Goal: Find specific page/section: Find specific page/section

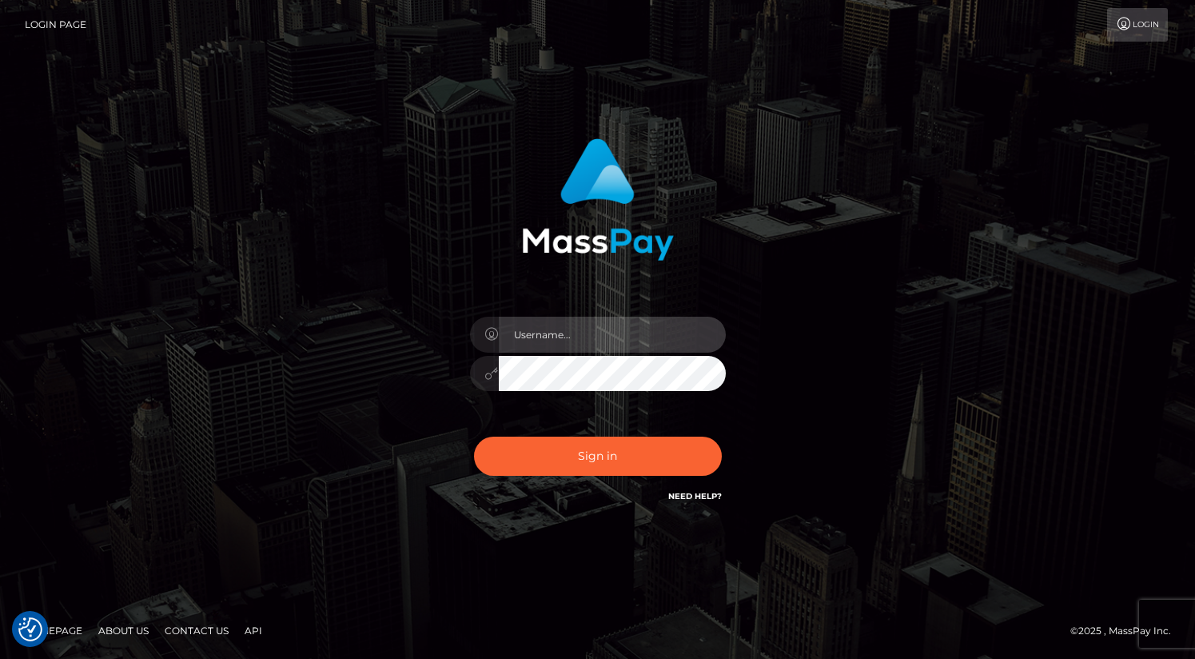
click at [574, 339] on input "text" at bounding box center [612, 335] width 227 height 36
type input "oli.fanvue"
click at [594, 337] on input "text" at bounding box center [612, 335] width 227 height 36
type input "oli.fanvue"
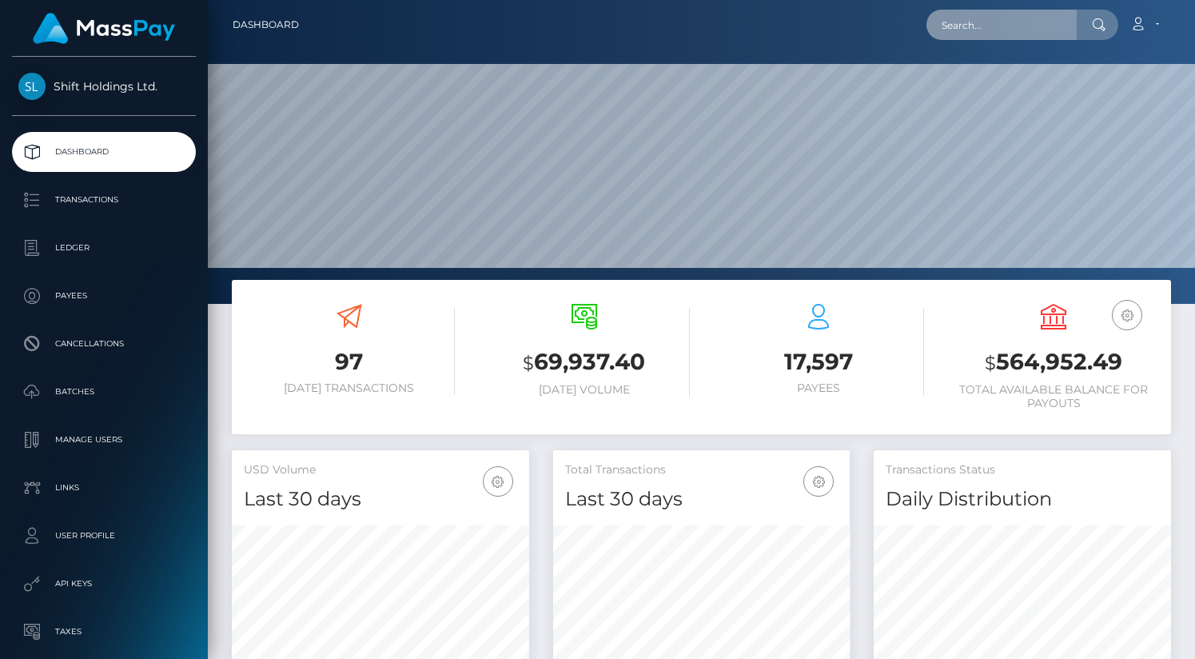
scroll to position [283, 297]
click at [987, 34] on input "text" at bounding box center [1001, 25] width 150 height 30
paste input "annagreyy229@gmail.com"
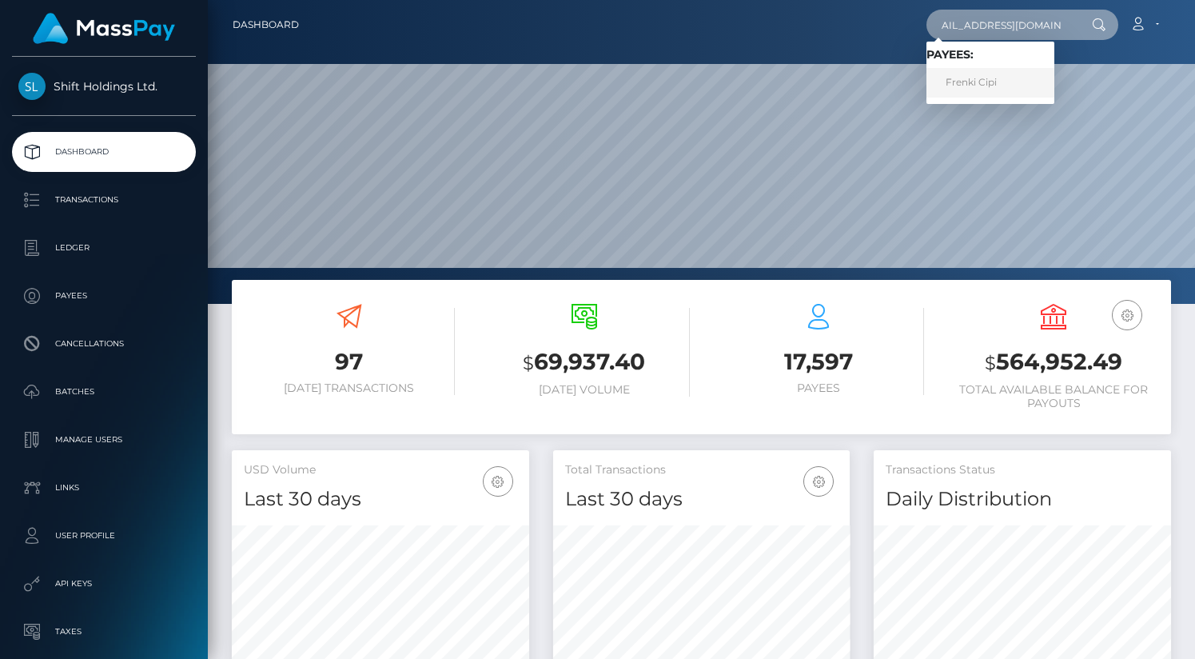
type input "annagreyy229@gmail.com"
click at [990, 85] on link "Frenki Cipi" at bounding box center [990, 83] width 128 height 30
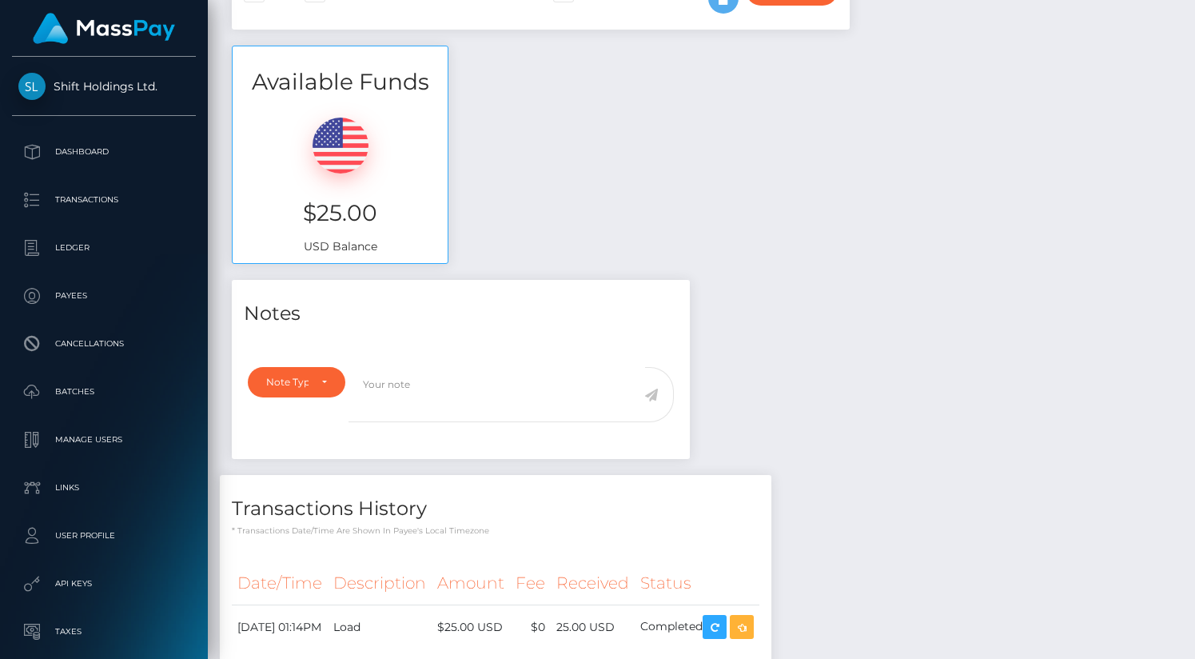
scroll to position [617, 0]
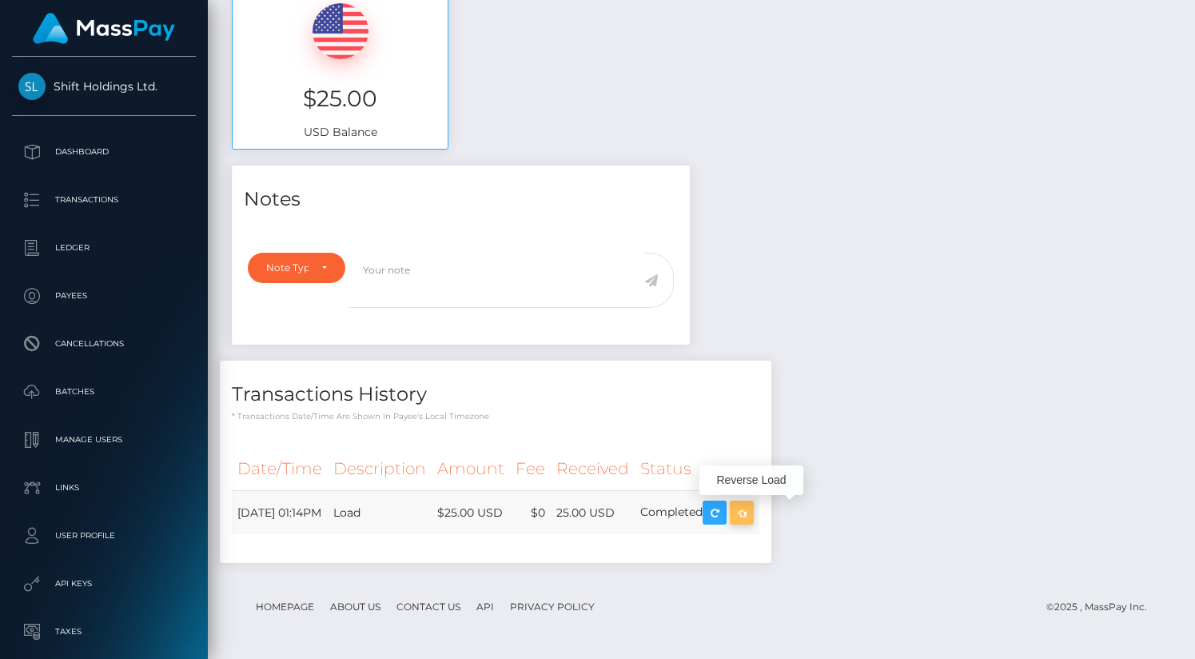
click at [751, 510] on icon "button" at bounding box center [741, 513] width 19 height 20
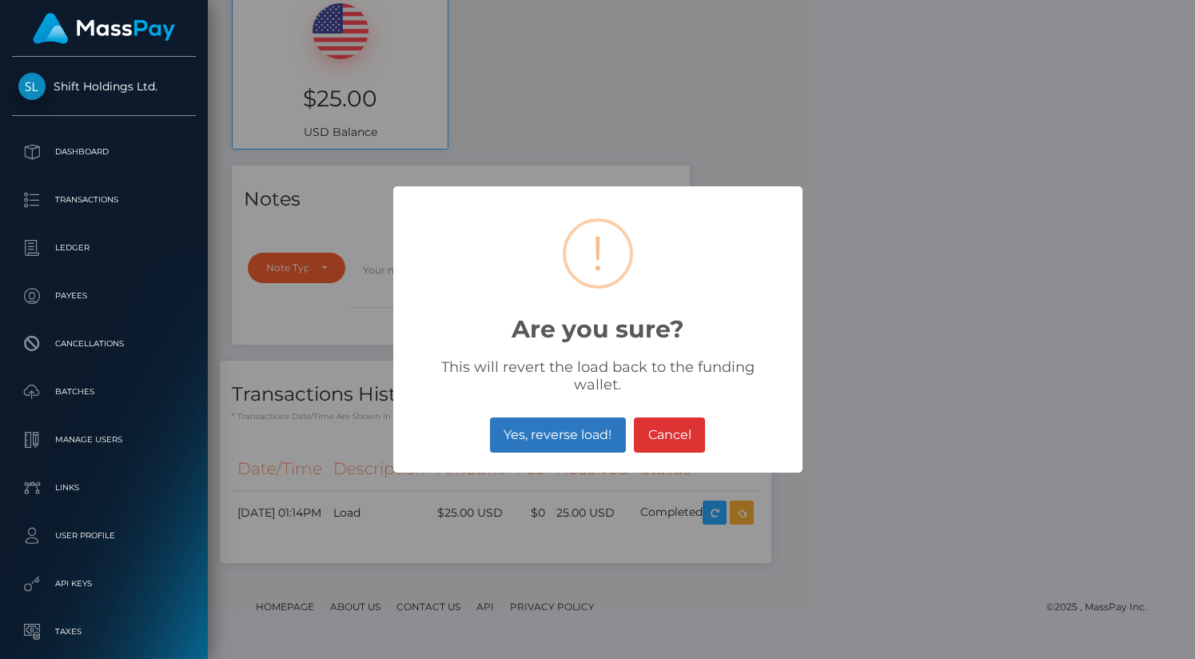
click at [589, 428] on button "Yes, reverse load!" at bounding box center [558, 434] width 136 height 35
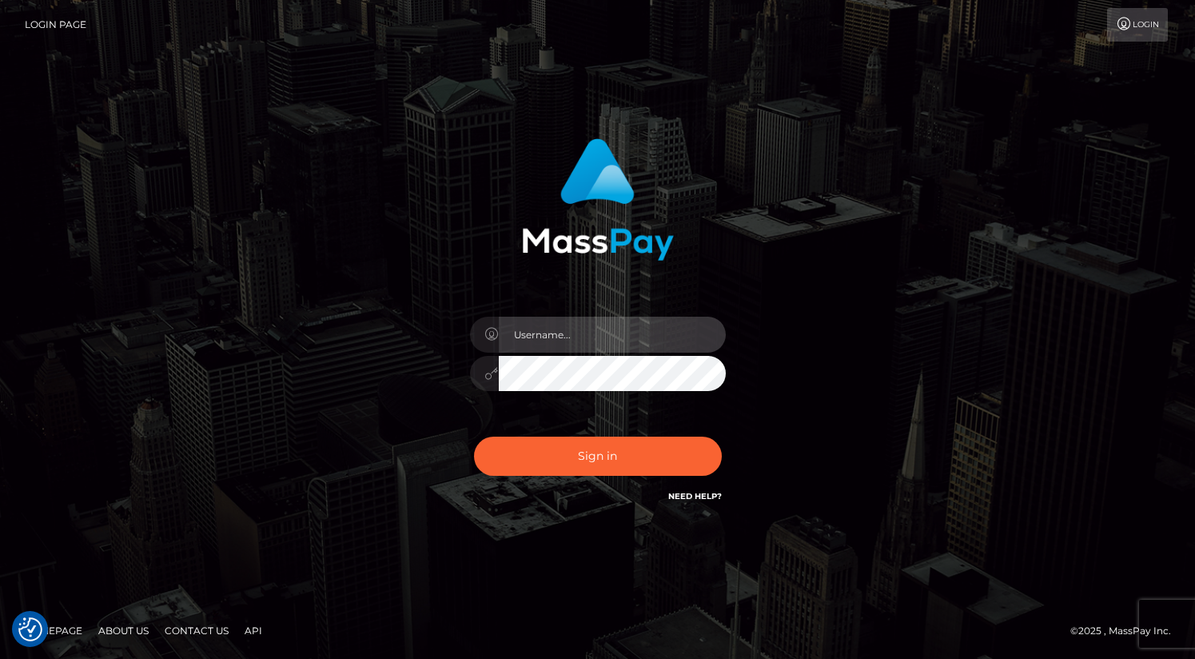
click at [588, 331] on input "text" at bounding box center [612, 335] width 227 height 36
type input "oli.fanvue"
click at [626, 339] on input "text" at bounding box center [612, 335] width 227 height 36
type input "oli.fanvue"
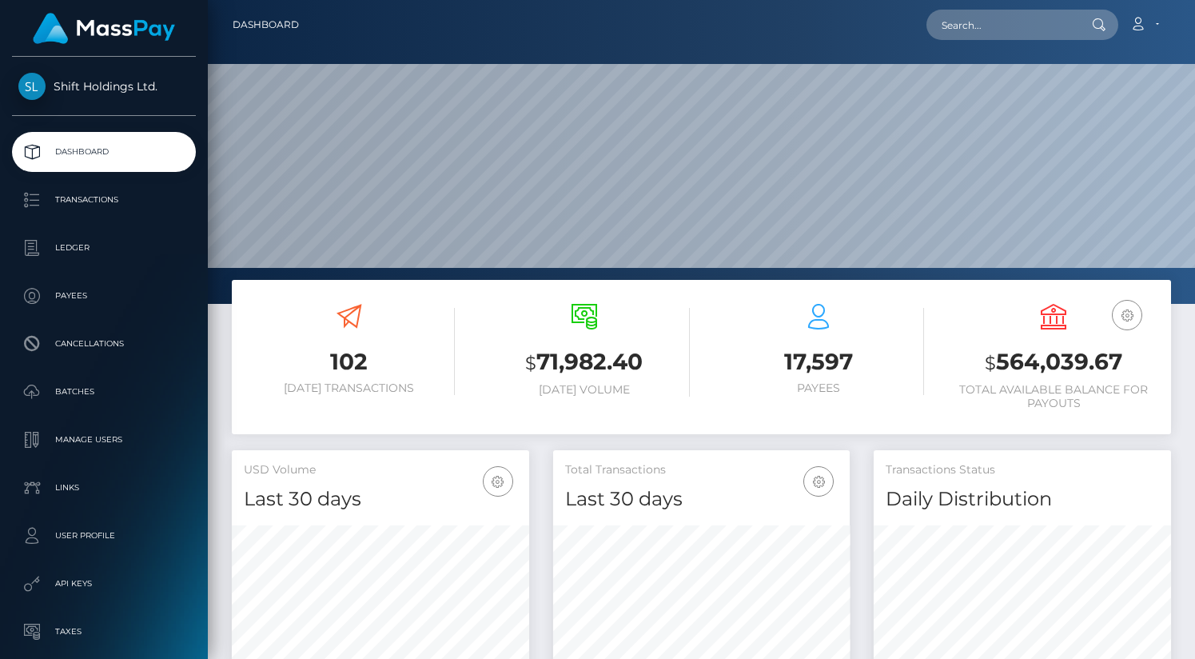
scroll to position [283, 297]
click at [1027, 32] on input "text" at bounding box center [1001, 25] width 150 height 30
paste input "annagreyy229@gmail.com"
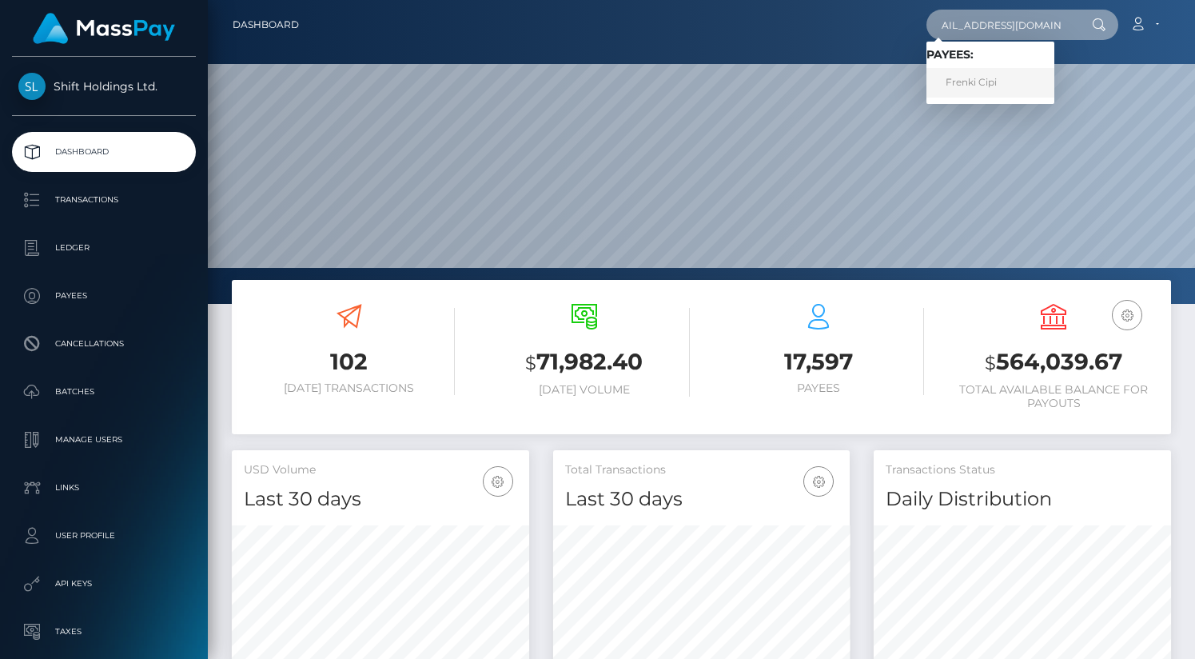
type input "annagreyy229@gmail.com"
click at [992, 89] on link "Frenki Cipi" at bounding box center [990, 83] width 128 height 30
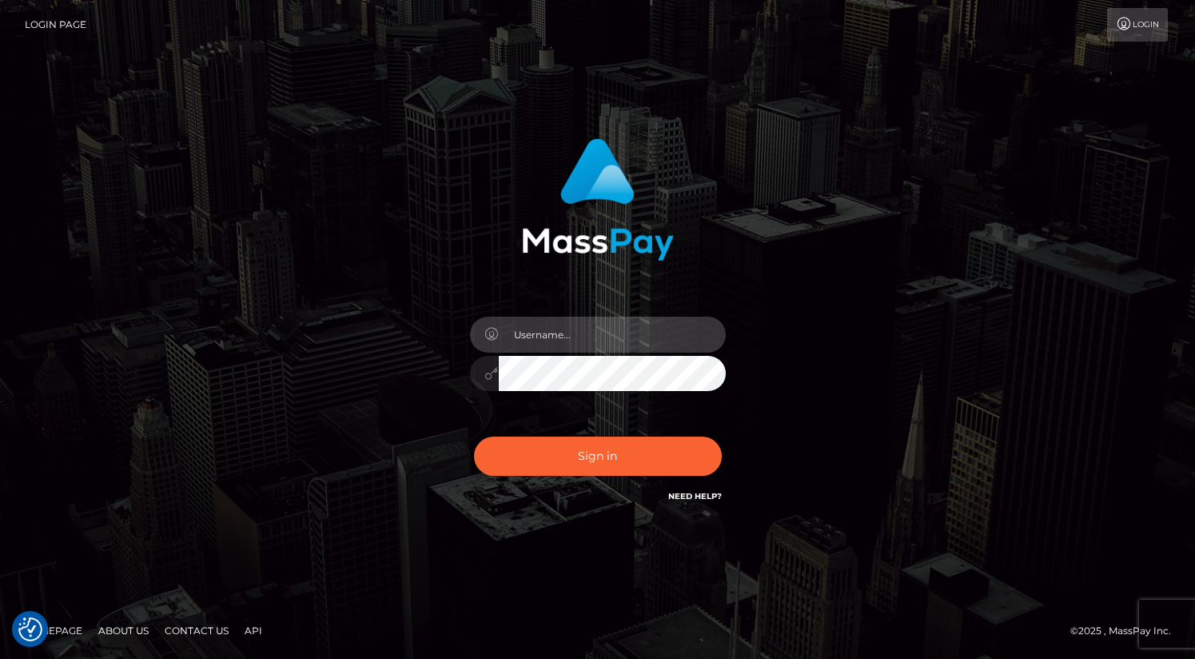
click at [592, 332] on input "text" at bounding box center [612, 335] width 227 height 36
type input "oli.fanvue"
click at [602, 336] on input "text" at bounding box center [612, 335] width 227 height 36
type input "oli.fanvue"
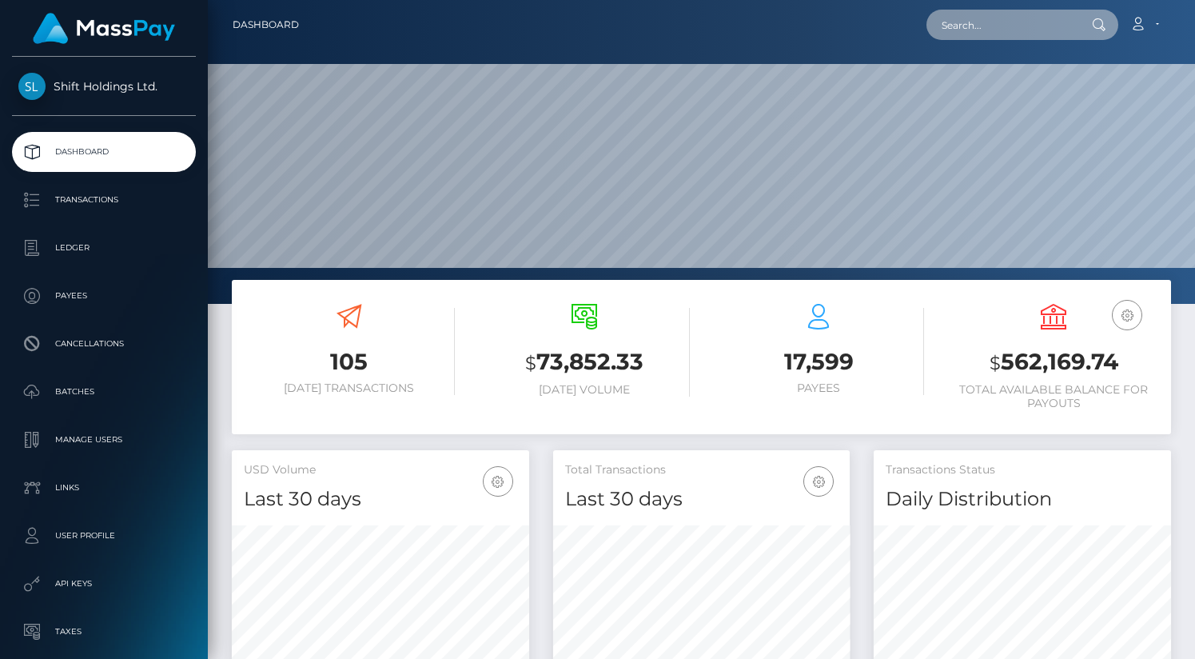
click at [990, 24] on input "text" at bounding box center [1001, 25] width 150 height 30
paste input "[EMAIL_ADDRESS][DOMAIN_NAME]"
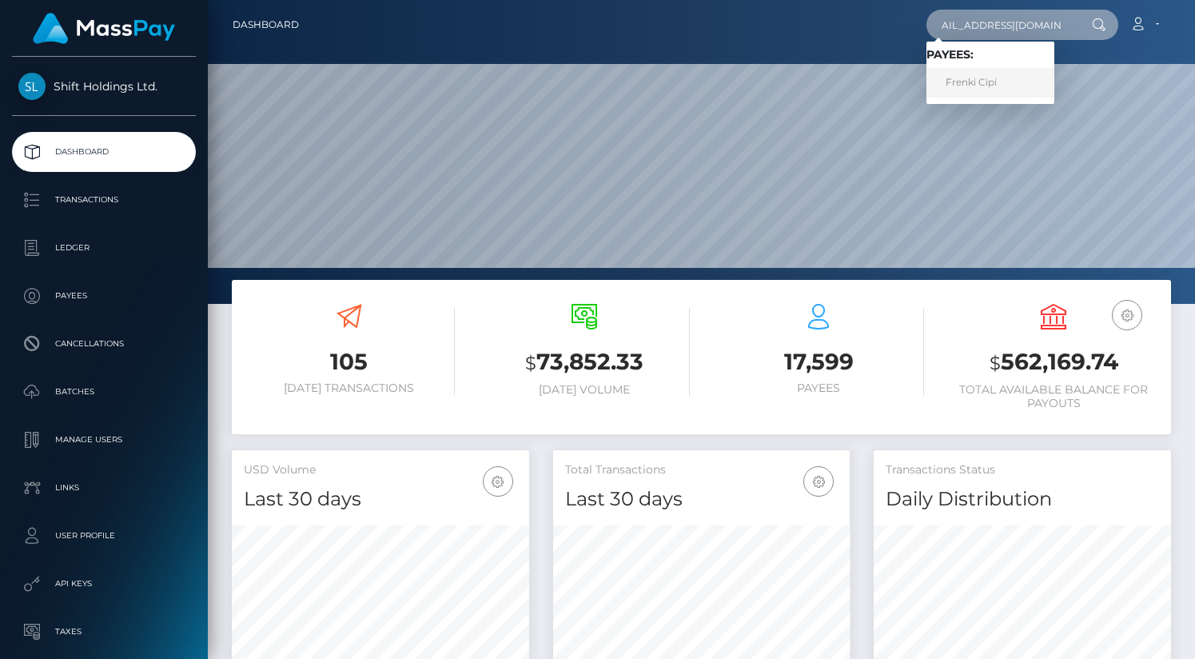
type input "[EMAIL_ADDRESS][DOMAIN_NAME]"
click at [988, 81] on link "Frenki Cipi" at bounding box center [990, 83] width 128 height 30
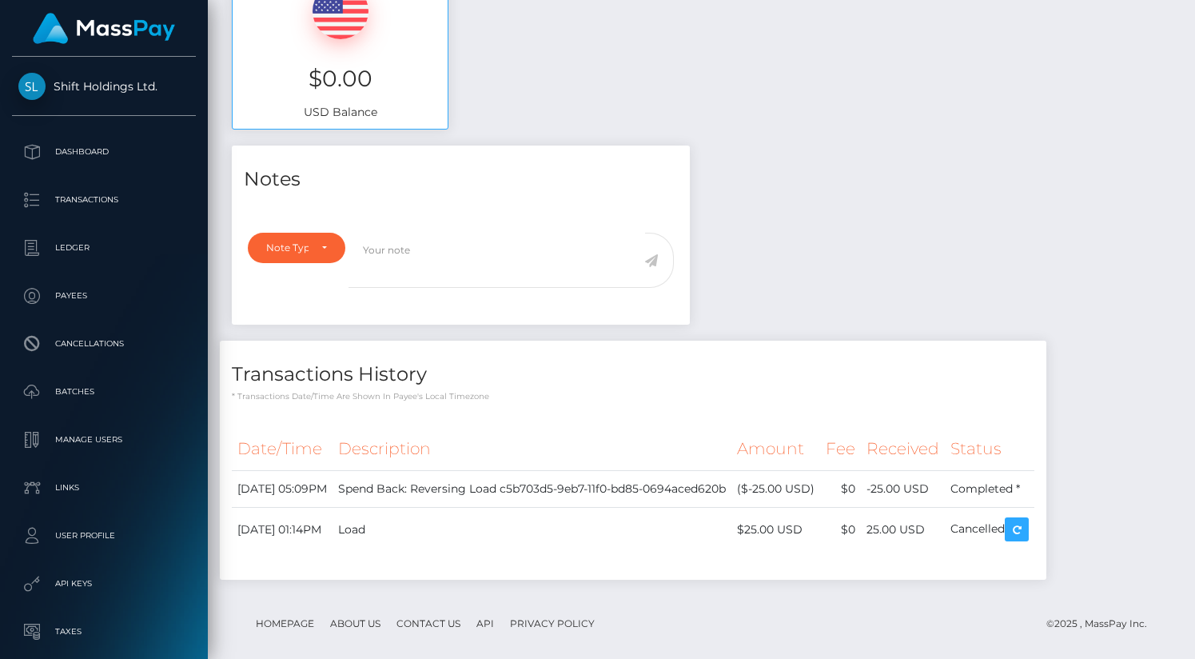
scroll to position [638, 0]
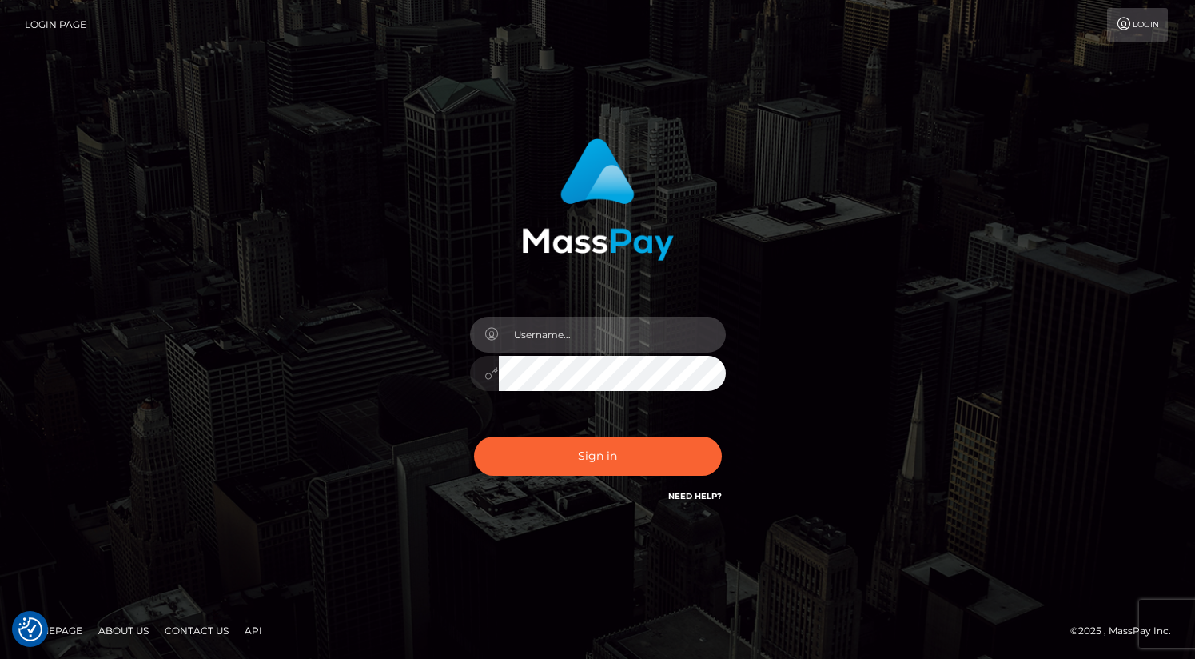
click at [575, 338] on input "text" at bounding box center [612, 335] width 227 height 36
type input "oli.fanvue"
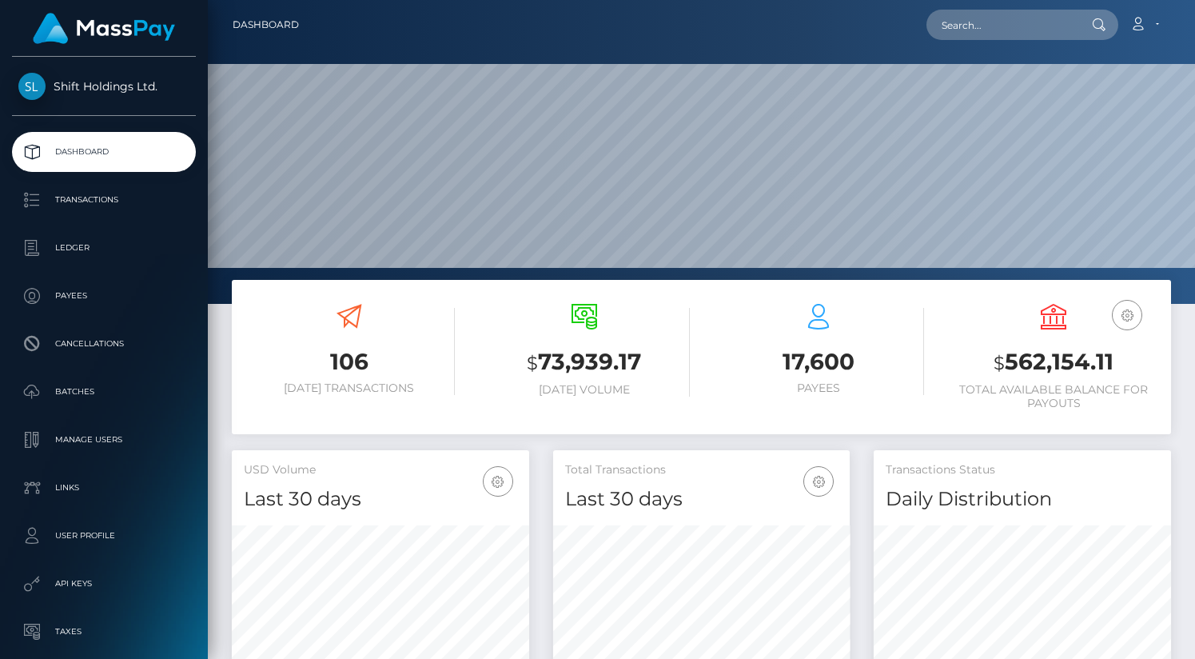
scroll to position [283, 297]
click at [1058, 27] on input "text" at bounding box center [1001, 25] width 150 height 30
paste input "annagreyy229@gmail.com"
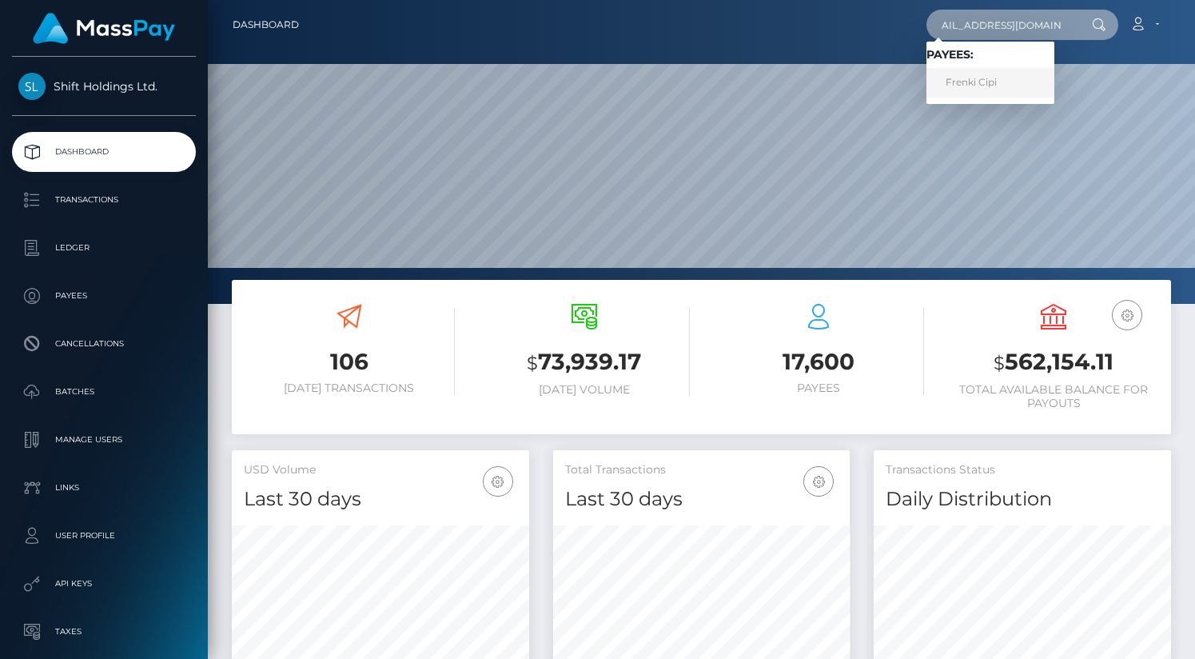
type input "annagreyy229@gmail.com"
click at [993, 78] on link "Frenki Cipi" at bounding box center [990, 83] width 128 height 30
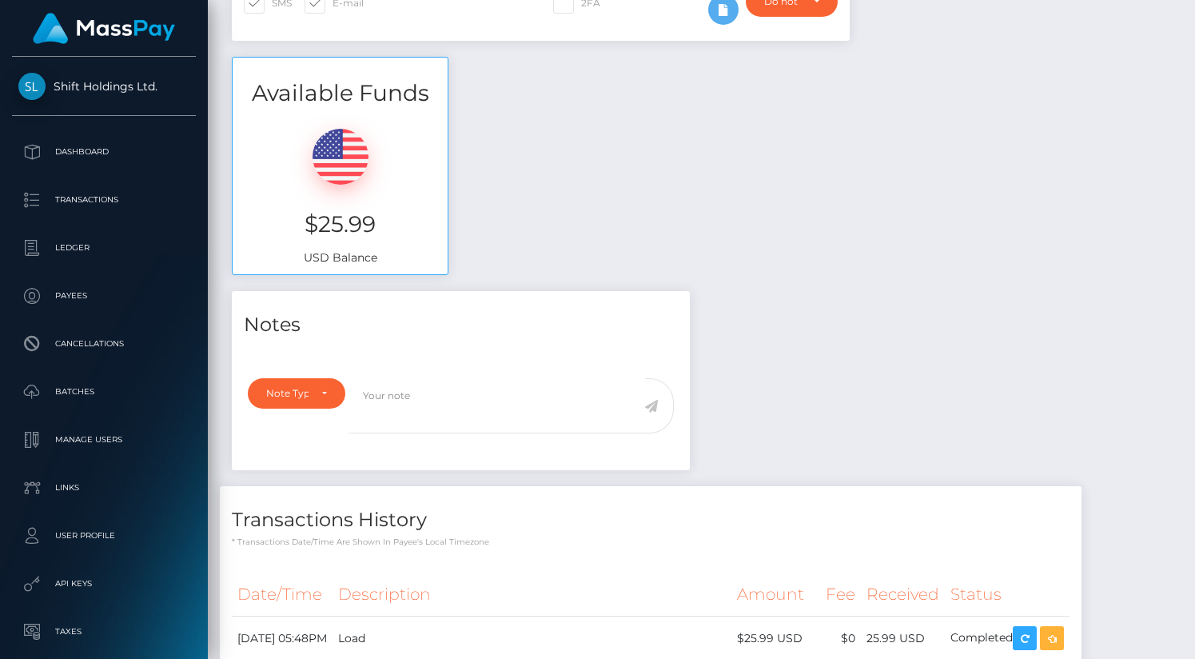
scroll to position [698, 0]
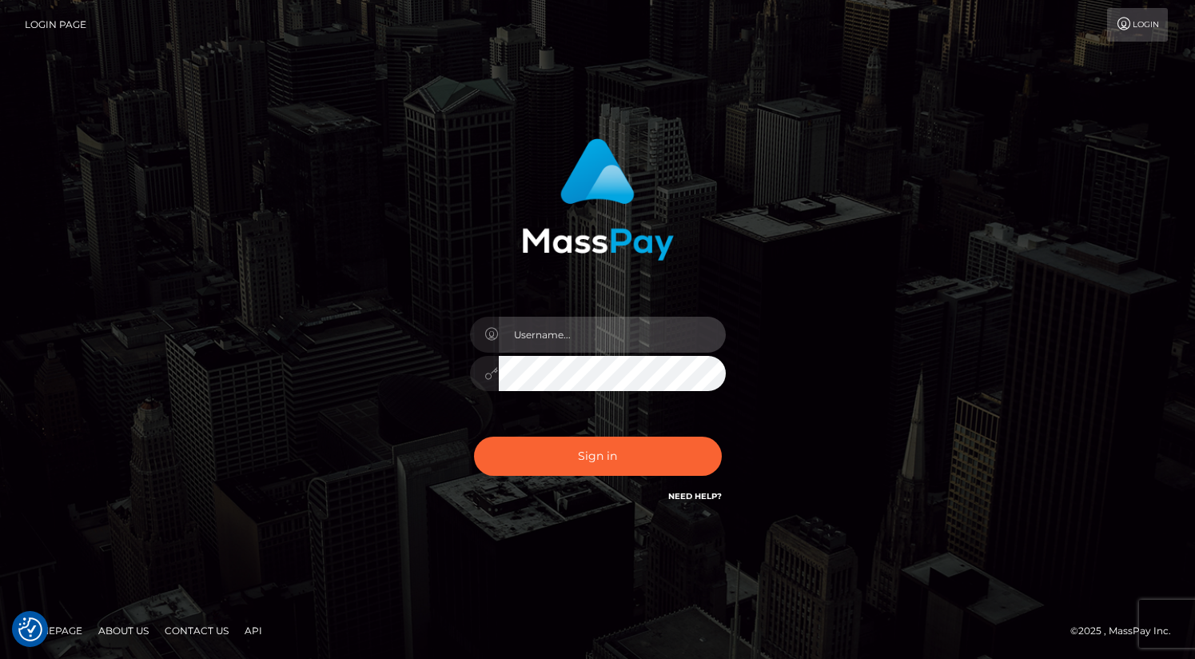
click at [578, 322] on input "text" at bounding box center [612, 335] width 227 height 36
type input "oli.fanvue"
click at [584, 334] on input "text" at bounding box center [612, 335] width 227 height 36
type input "oli.fanvue"
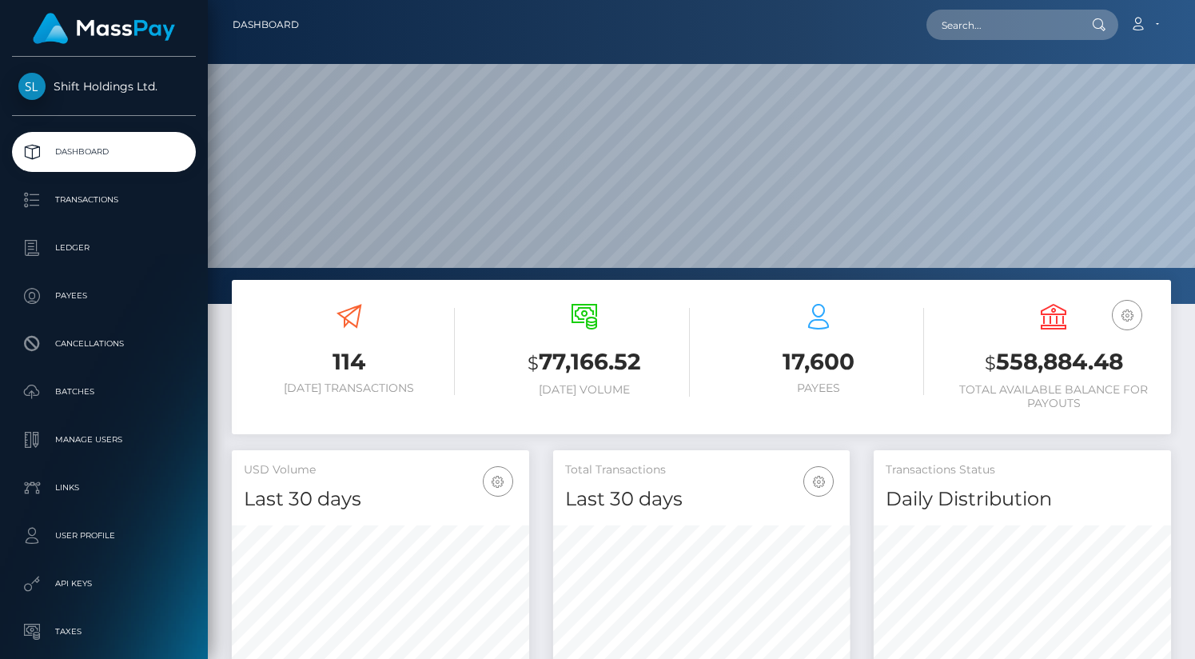
scroll to position [283, 297]
click at [966, 21] on input "text" at bounding box center [1001, 25] width 150 height 30
paste input "68d9558b157c9"
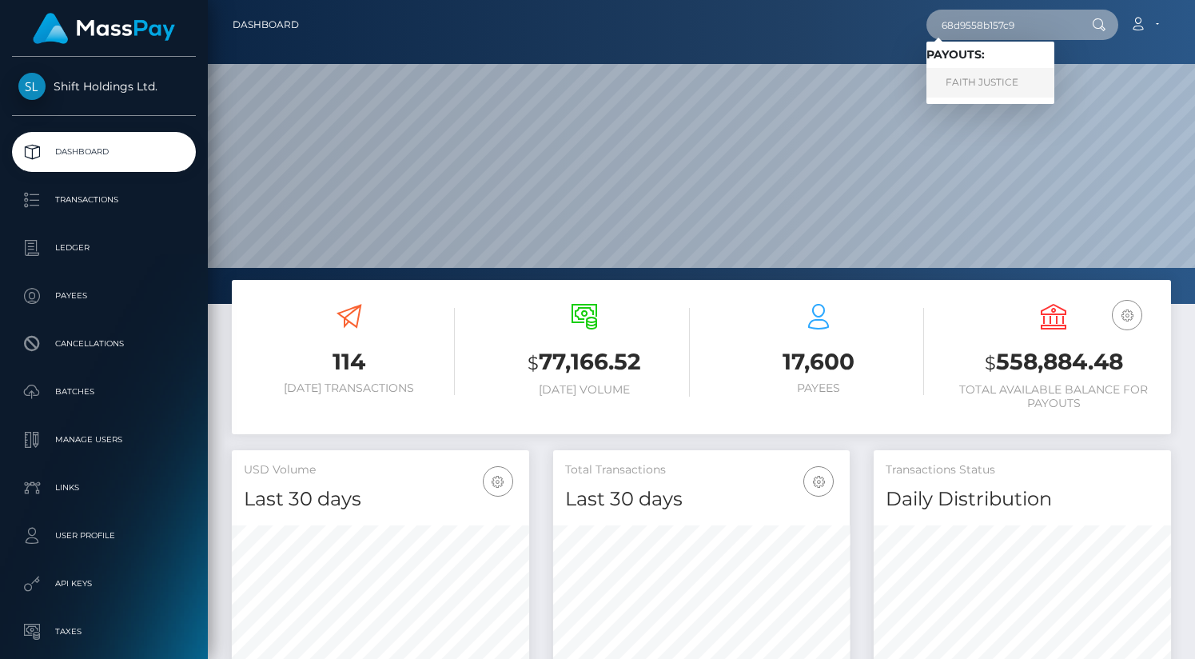
type input "68d9558b157c9"
click at [981, 88] on link "FAITH JUSTICE" at bounding box center [990, 83] width 128 height 30
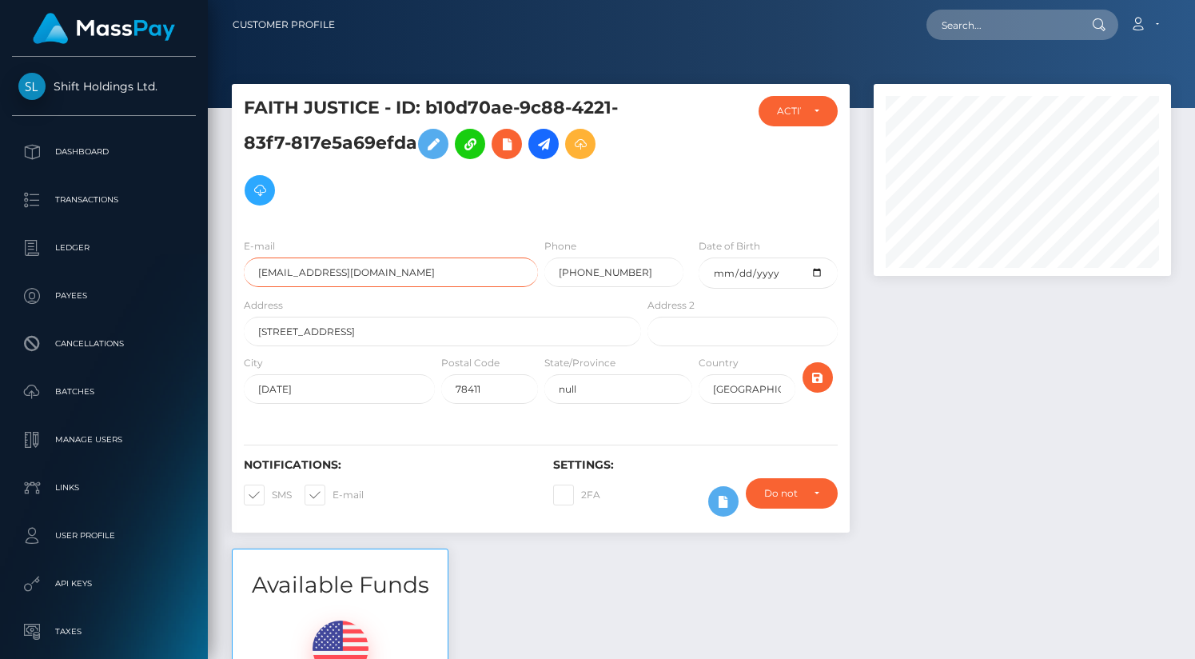
click at [400, 278] on input "[EMAIL_ADDRESS][DOMAIN_NAME]" at bounding box center [391, 272] width 294 height 30
click at [400, 278] on input "justicefaith869@gmail.com" at bounding box center [391, 272] width 294 height 30
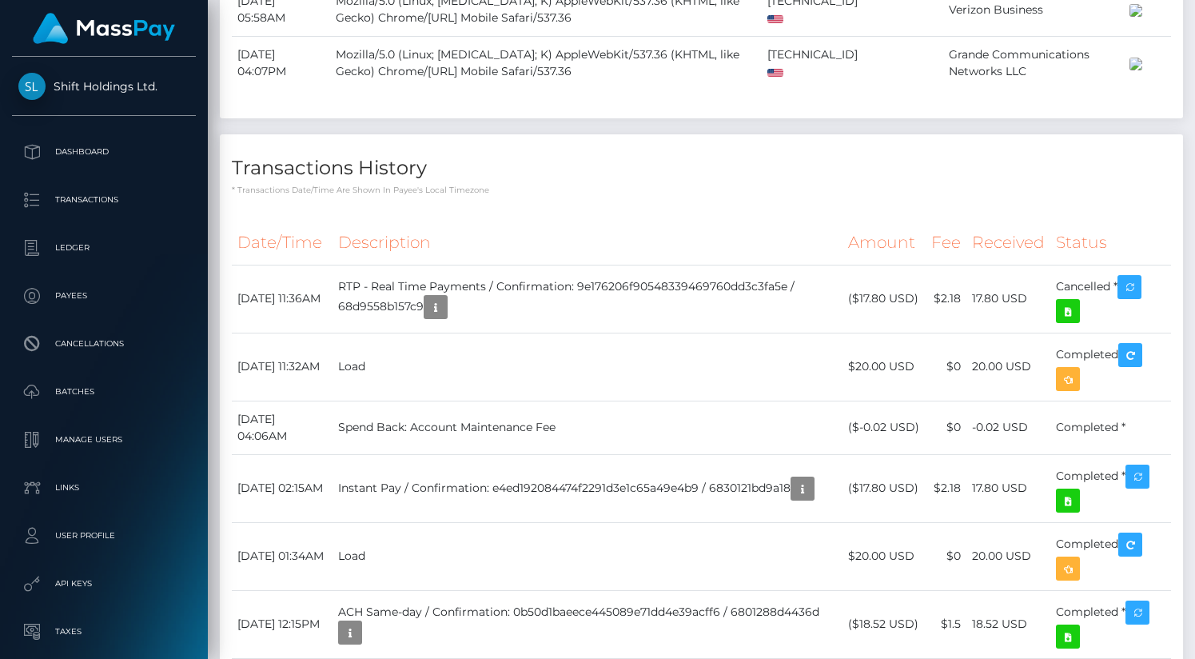
scroll to position [1543, 0]
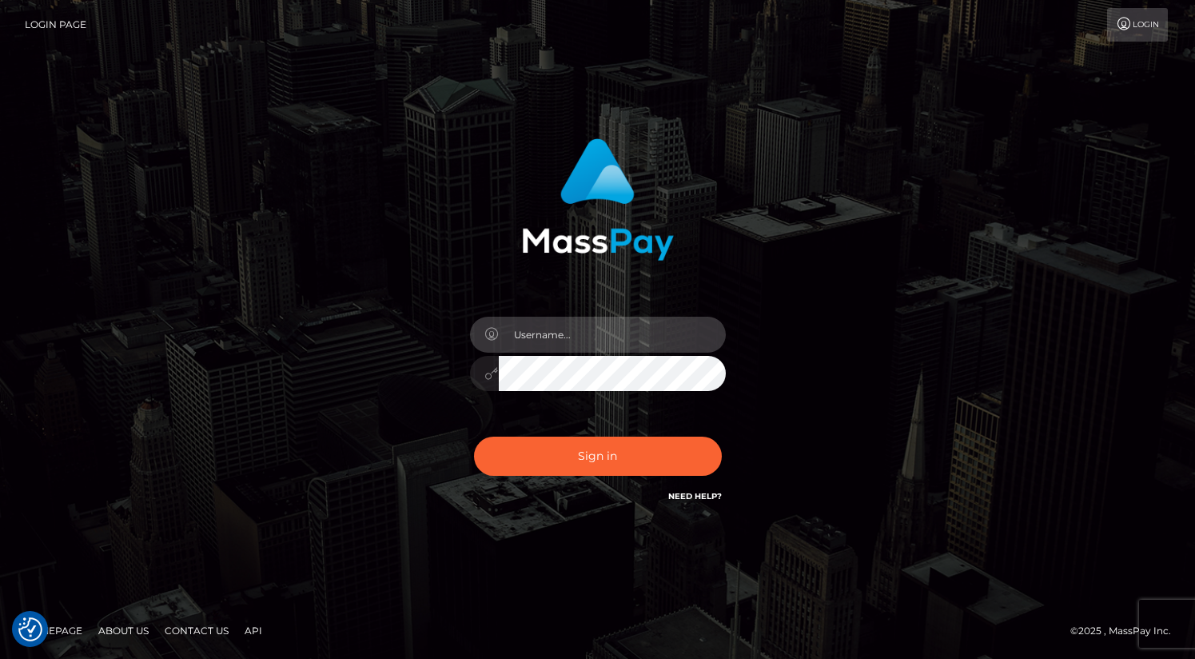
click at [577, 331] on input "text" at bounding box center [612, 335] width 227 height 36
type input "oli.fanvue"
click at [580, 330] on input "text" at bounding box center [612, 335] width 227 height 36
type input "oli.fanvue"
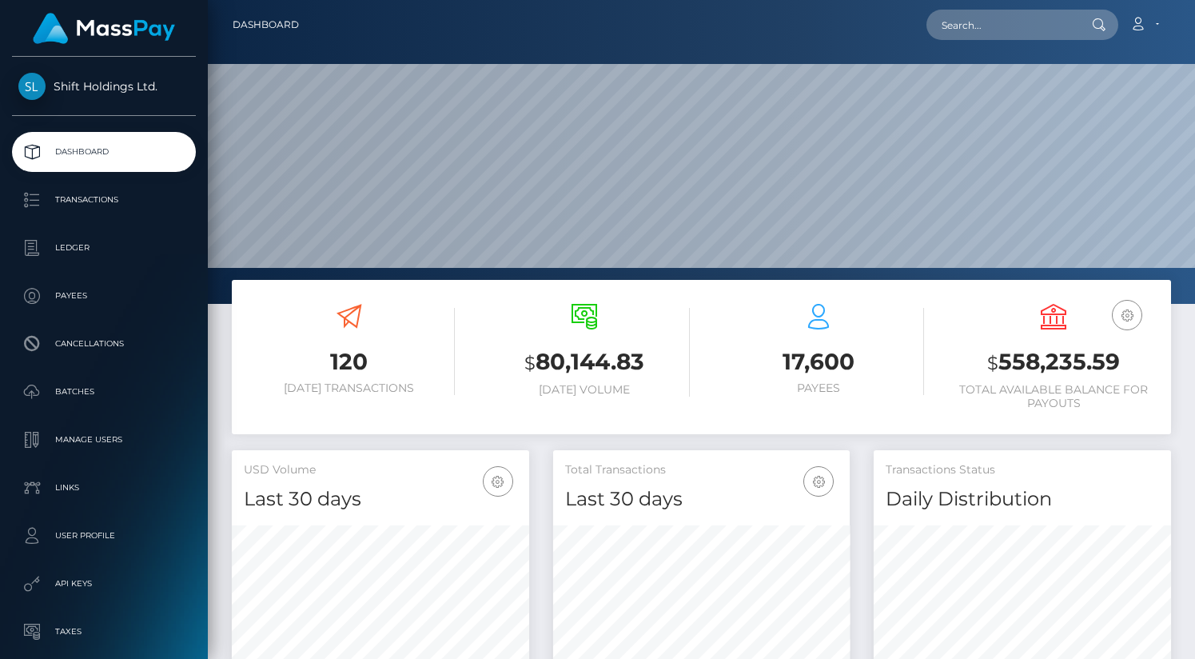
scroll to position [283, 297]
click at [978, 31] on input "text" at bounding box center [1001, 25] width 150 height 30
paste input "victoriaashforddmm2@gmail.com"
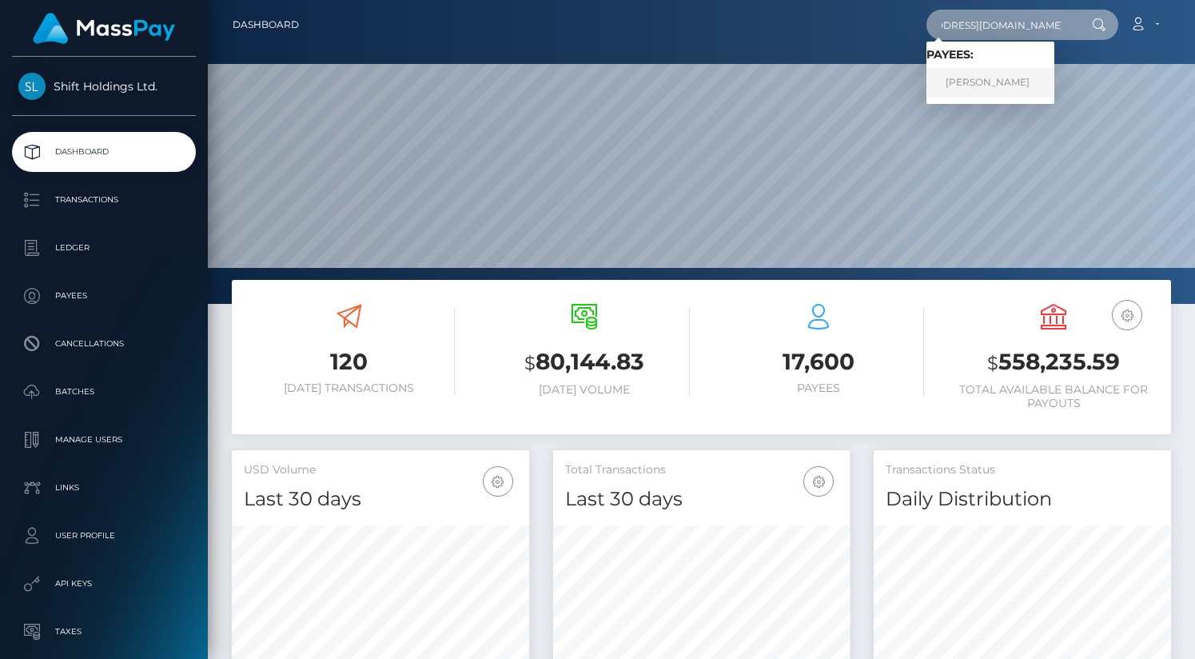
type input "victoriaashforddmm2@gmail.com"
click at [999, 83] on link "ROCIO RODRIGUEZ" at bounding box center [990, 83] width 128 height 30
